Goal: Check status: Check status

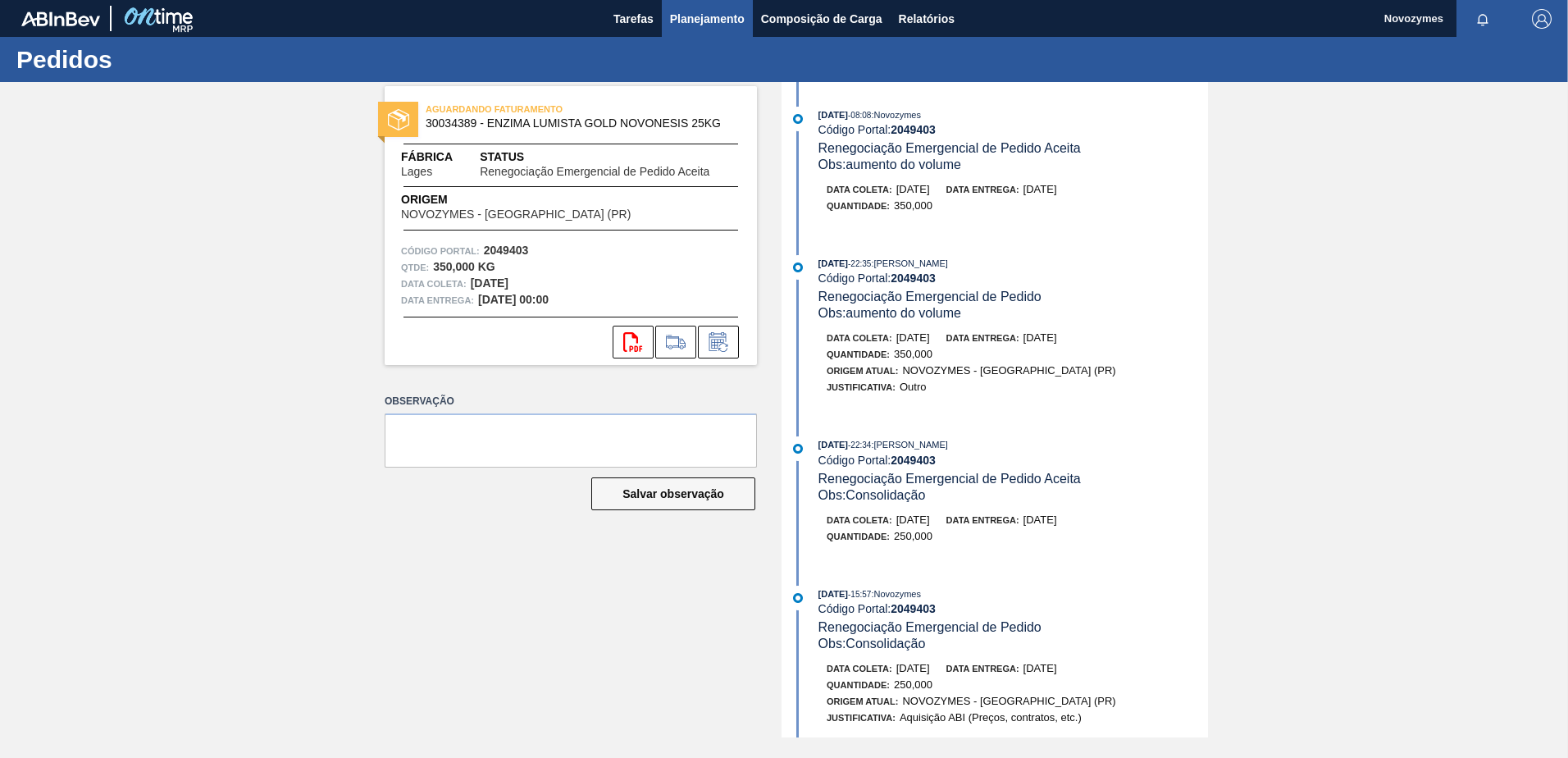
click at [689, 11] on span "Planejamento" at bounding box center [708, 18] width 75 height 20
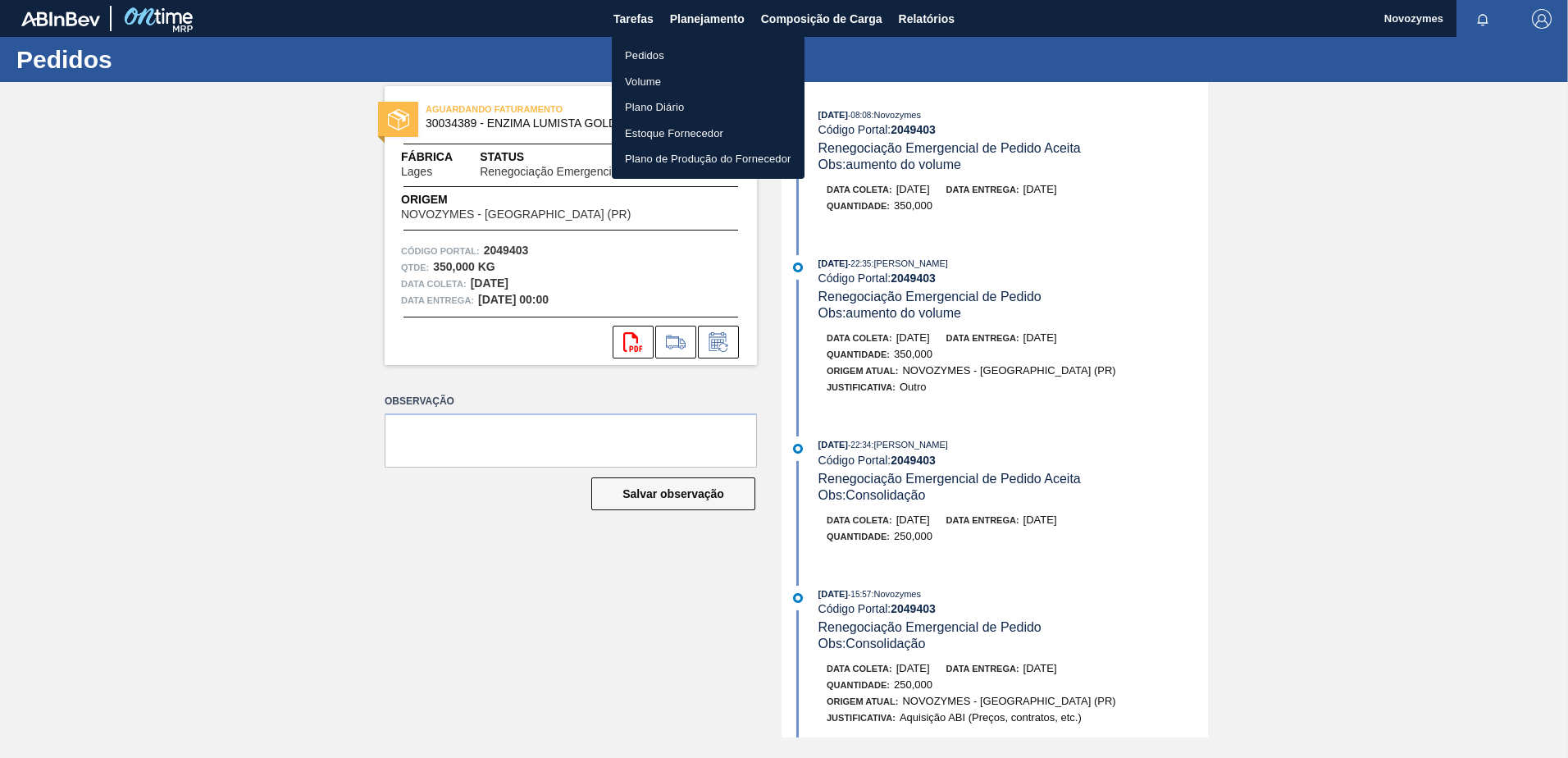
click at [690, 44] on li "Pedidos" at bounding box center [709, 56] width 193 height 26
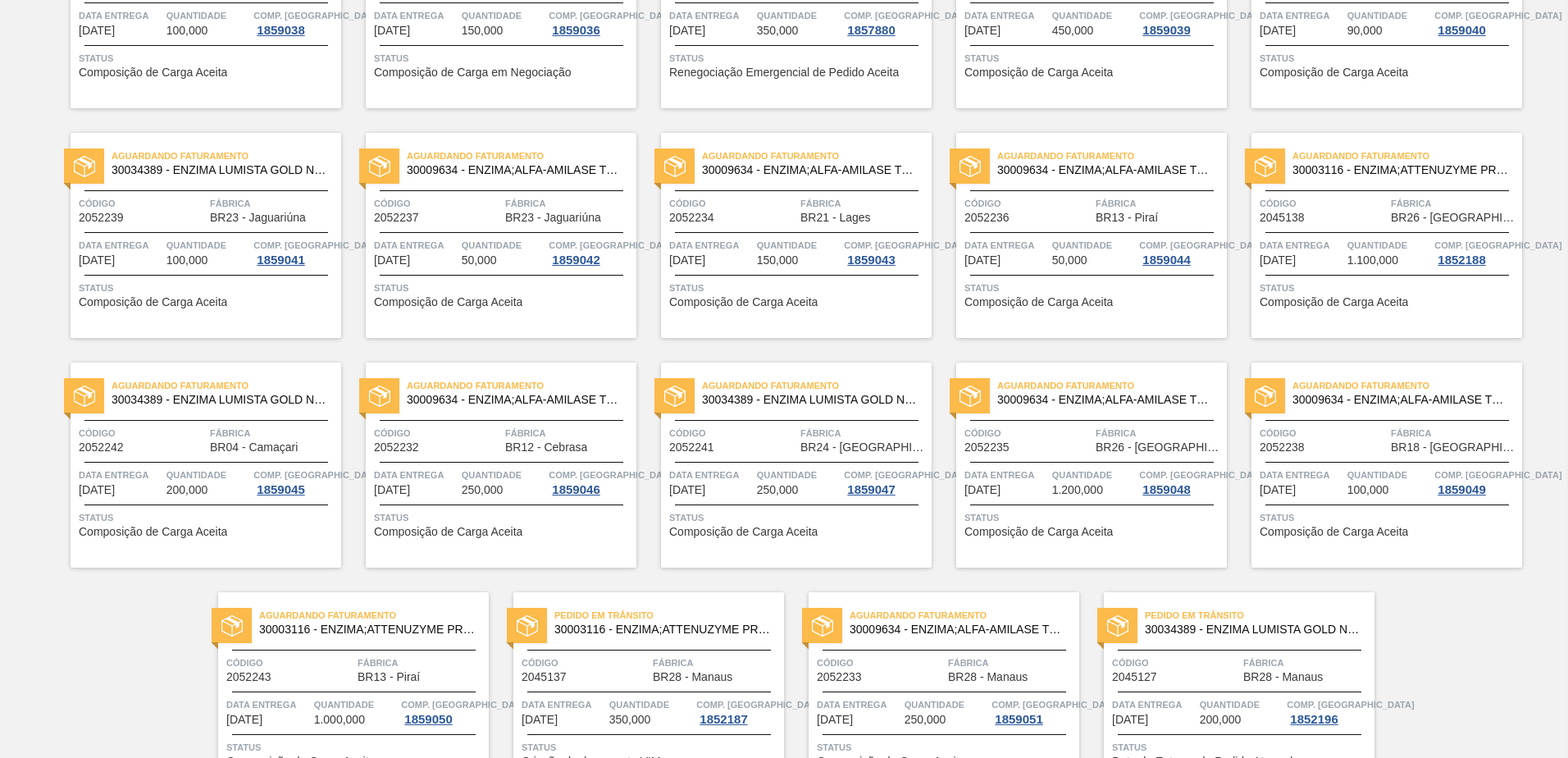
scroll to position [1265, 0]
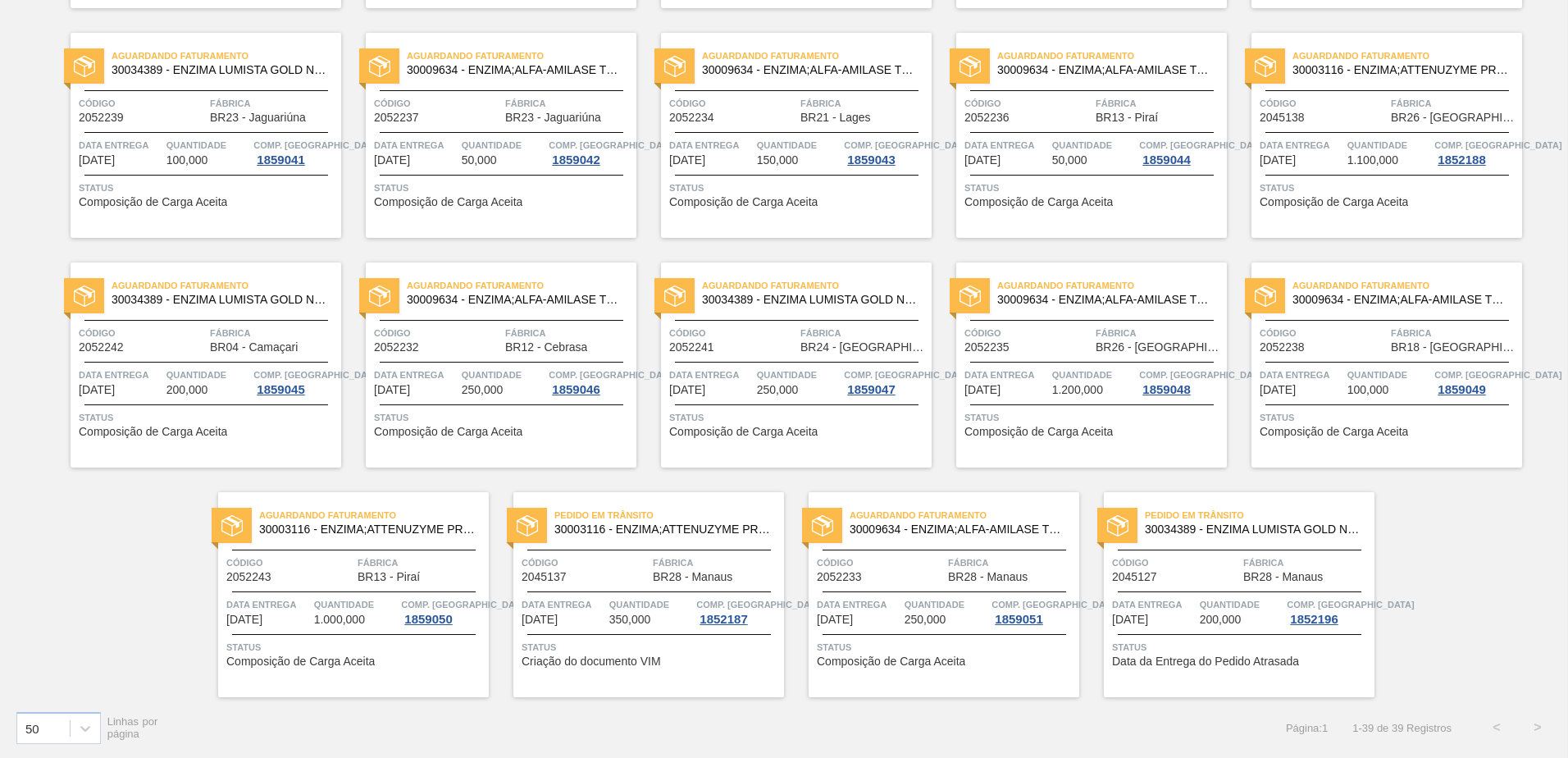
click at [1400, 520] on div "Pedido [PERSON_NAME] 30034389 - ENZIMA LUMISTA GOLD NOVONESIS 25KG" at bounding box center [1280, 521] width 271 height 29
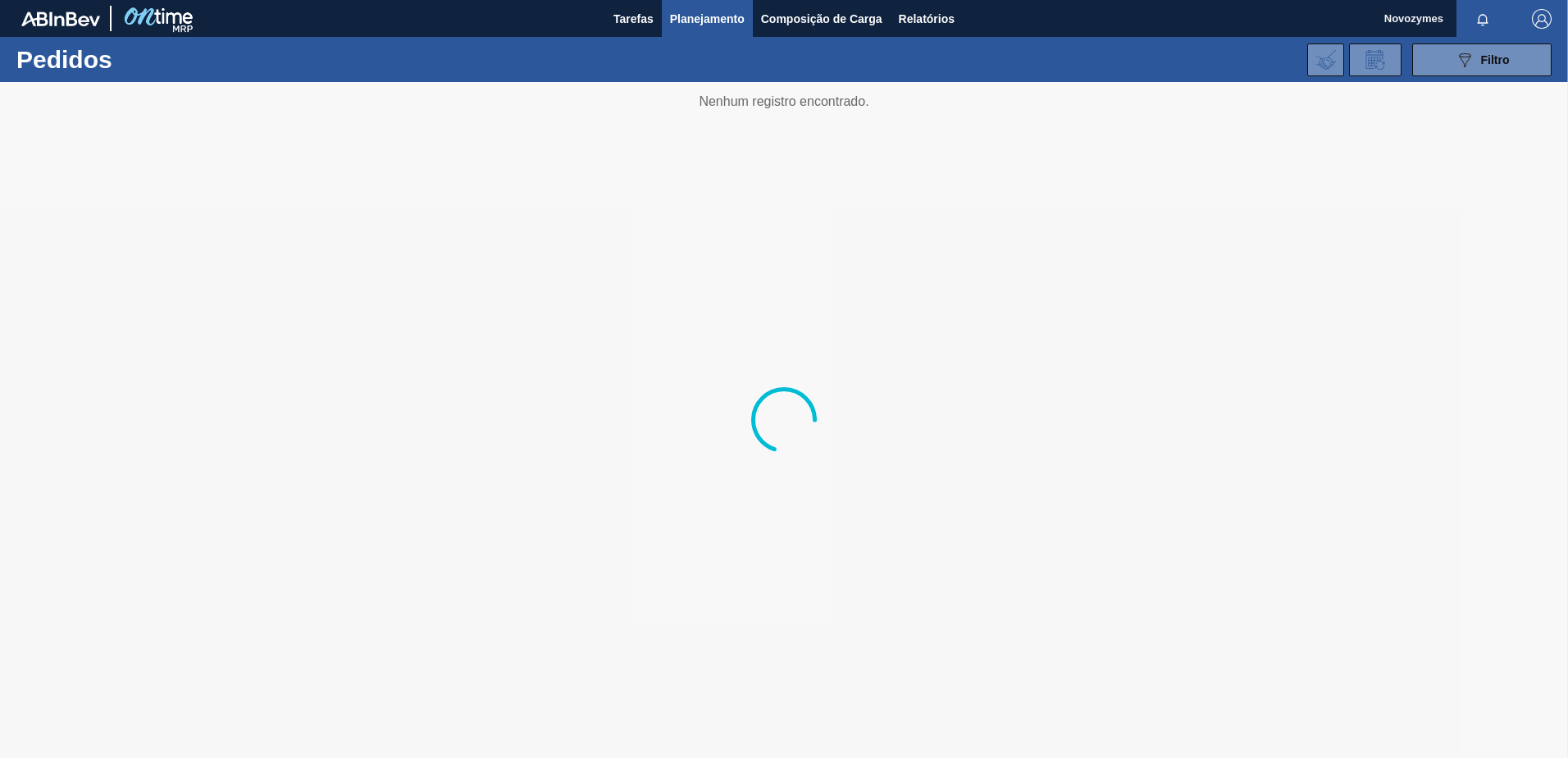
click at [502, 37] on div "089F7B8B-B2A5-4AFE-B5C0-19BA573D28AC Filtro Código Pedido Portal Códido PO SAP …" at bounding box center [911, 60] width 1298 height 49
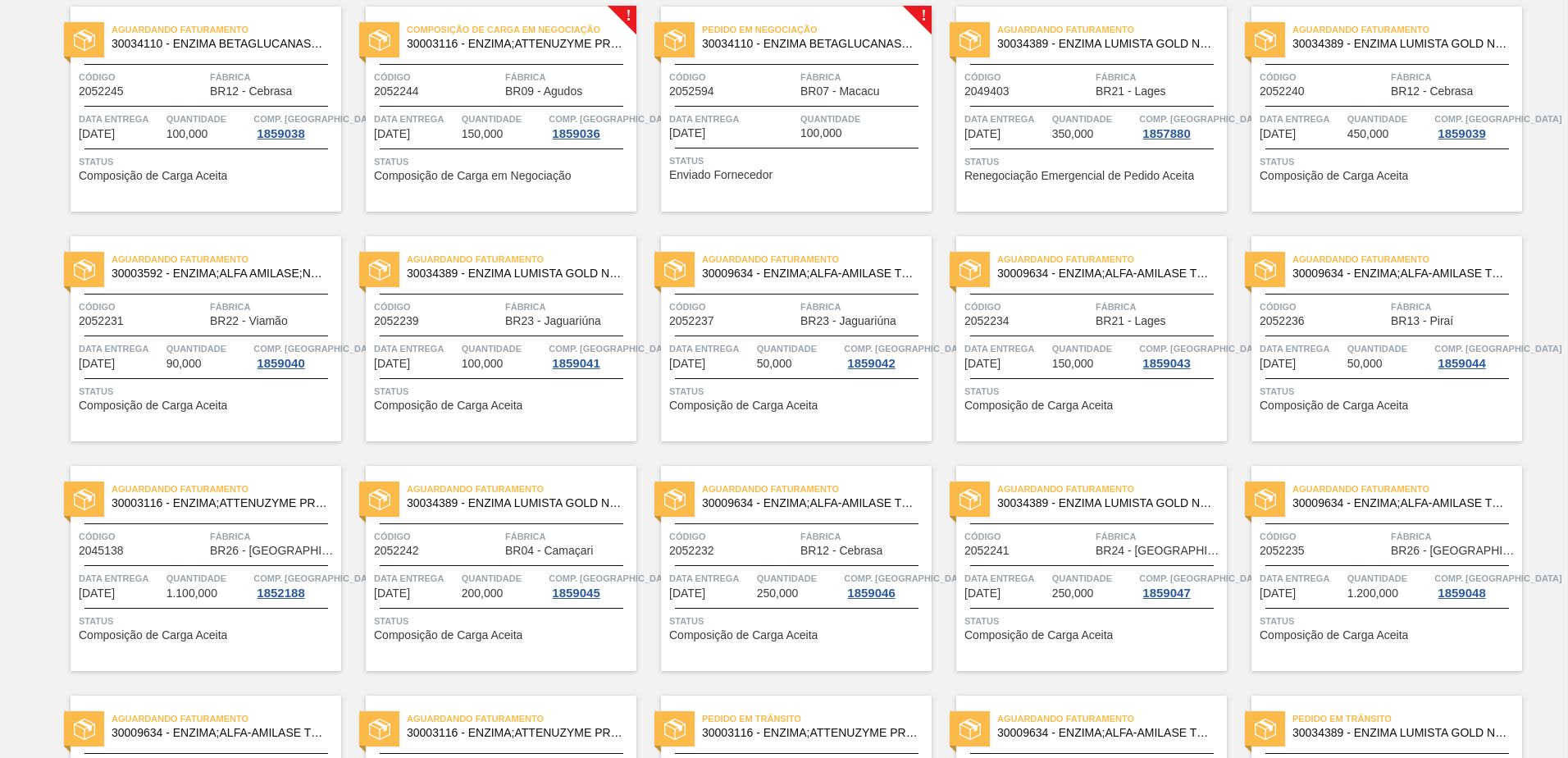
scroll to position [1265, 0]
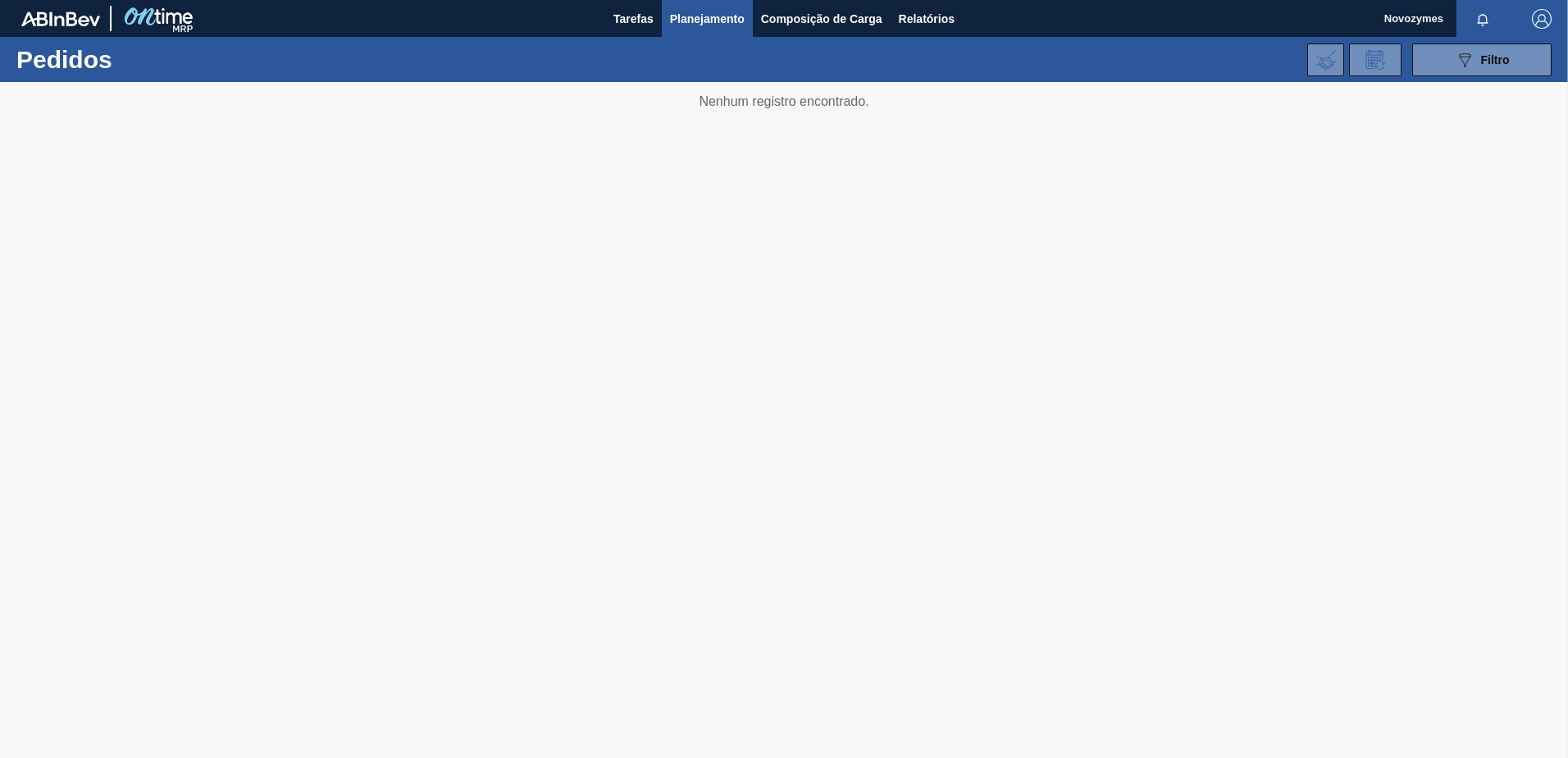
click at [60, 101] on div at bounding box center [784, 420] width 1568 height 676
click at [560, 29] on div "Tarefas Planejamento Composição de Carga Relatórios" at bounding box center [784, 18] width 1568 height 37
